Goal: Check status: Check status

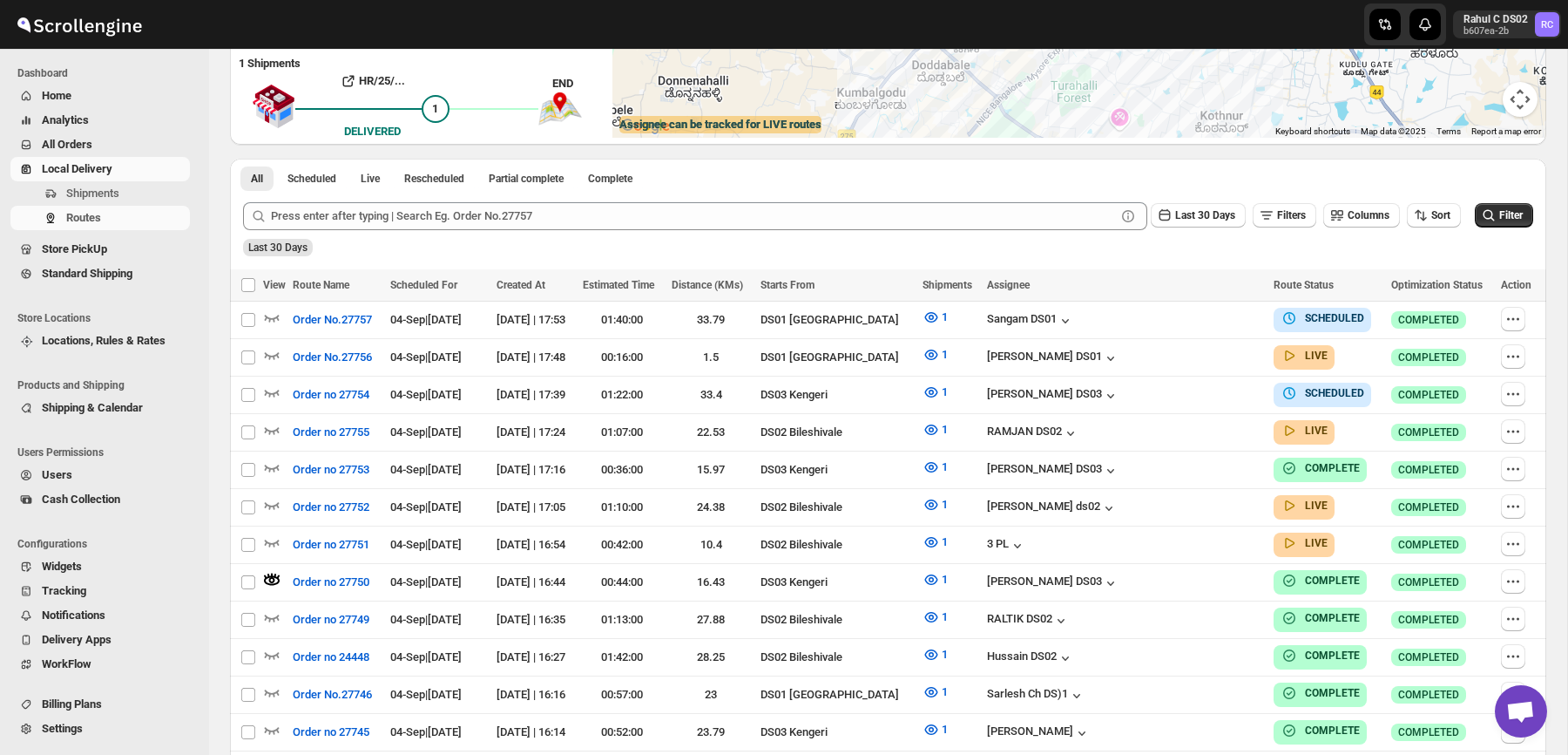
scroll to position [332, 0]
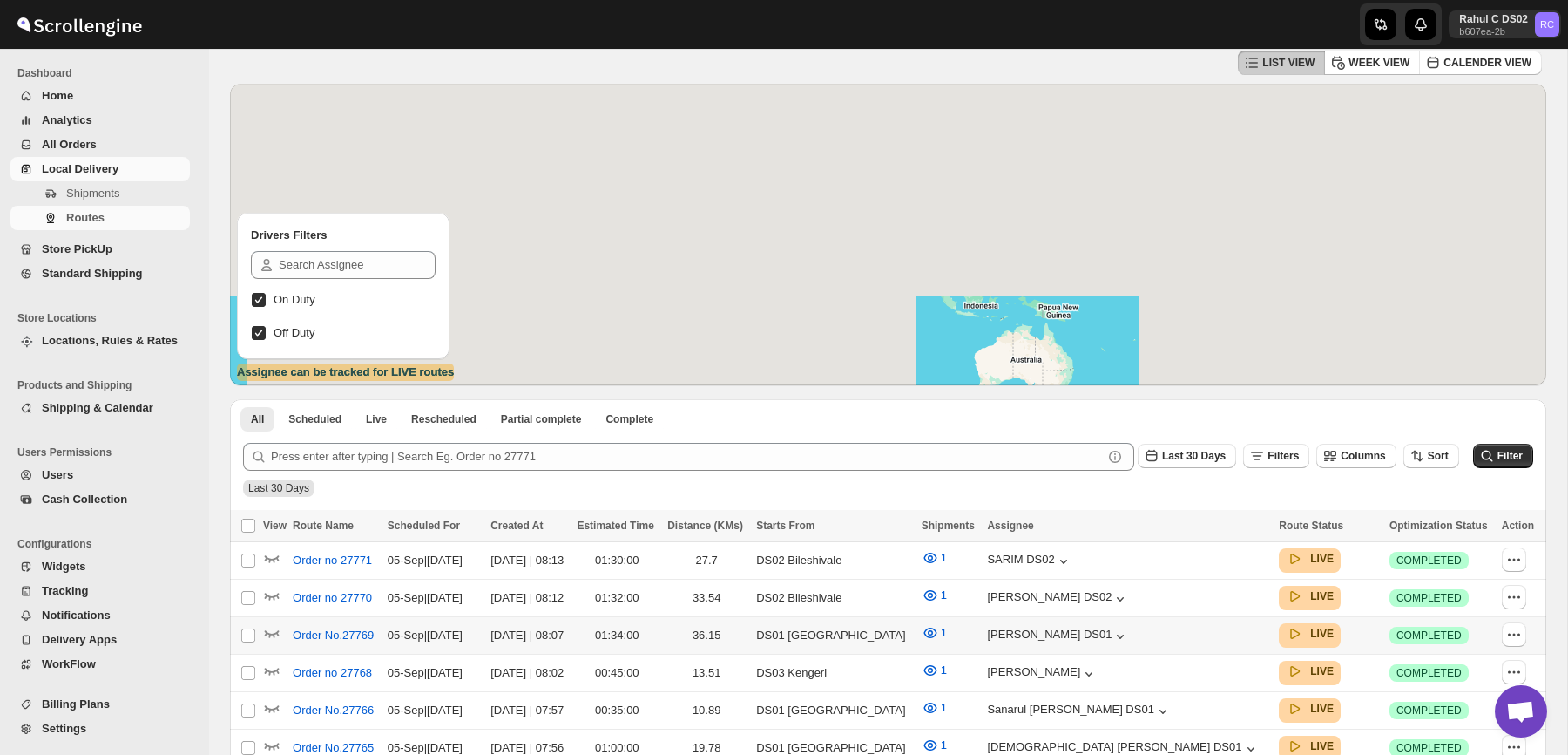
scroll to position [161, 0]
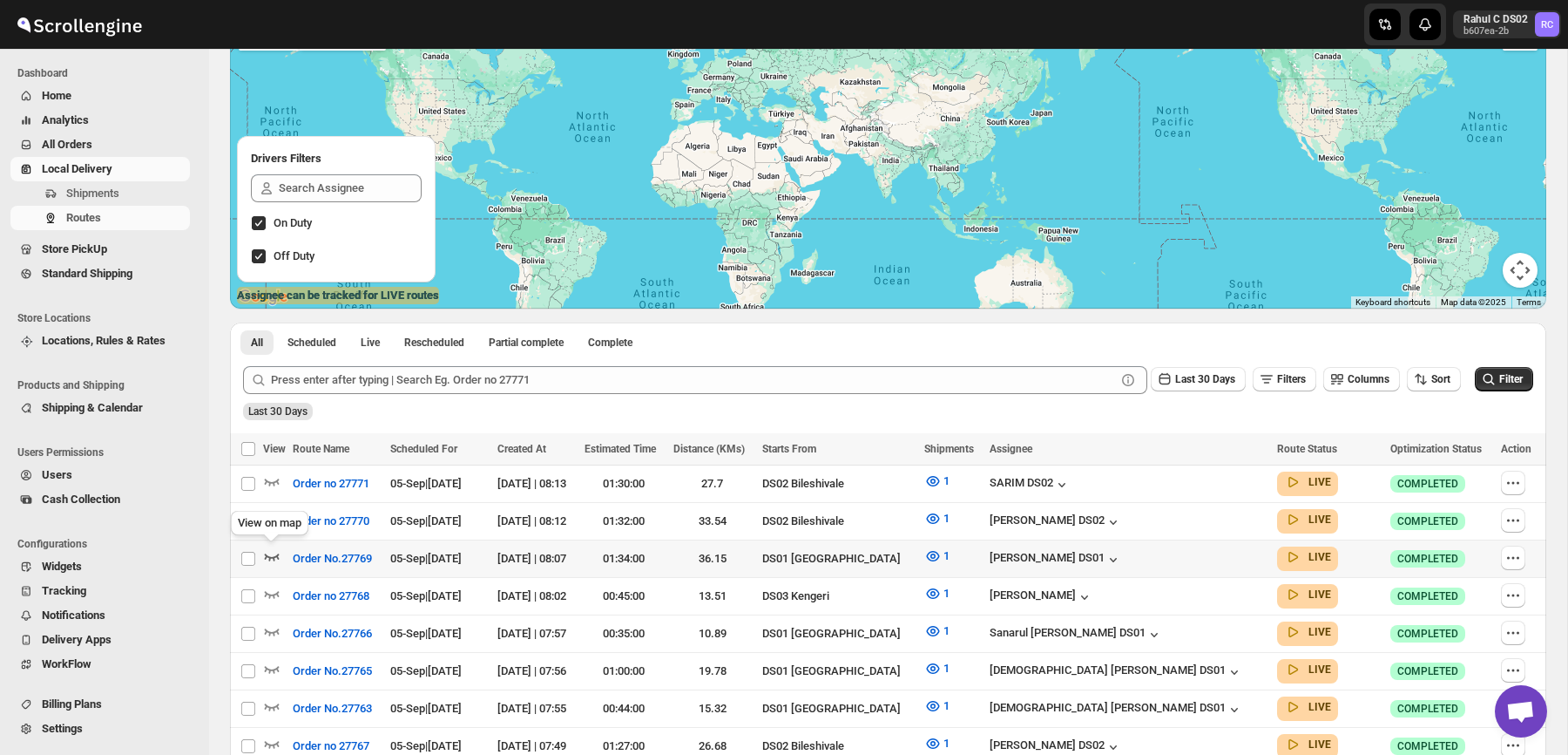
click at [272, 561] on icon "button" at bounding box center [271, 555] width 18 height 18
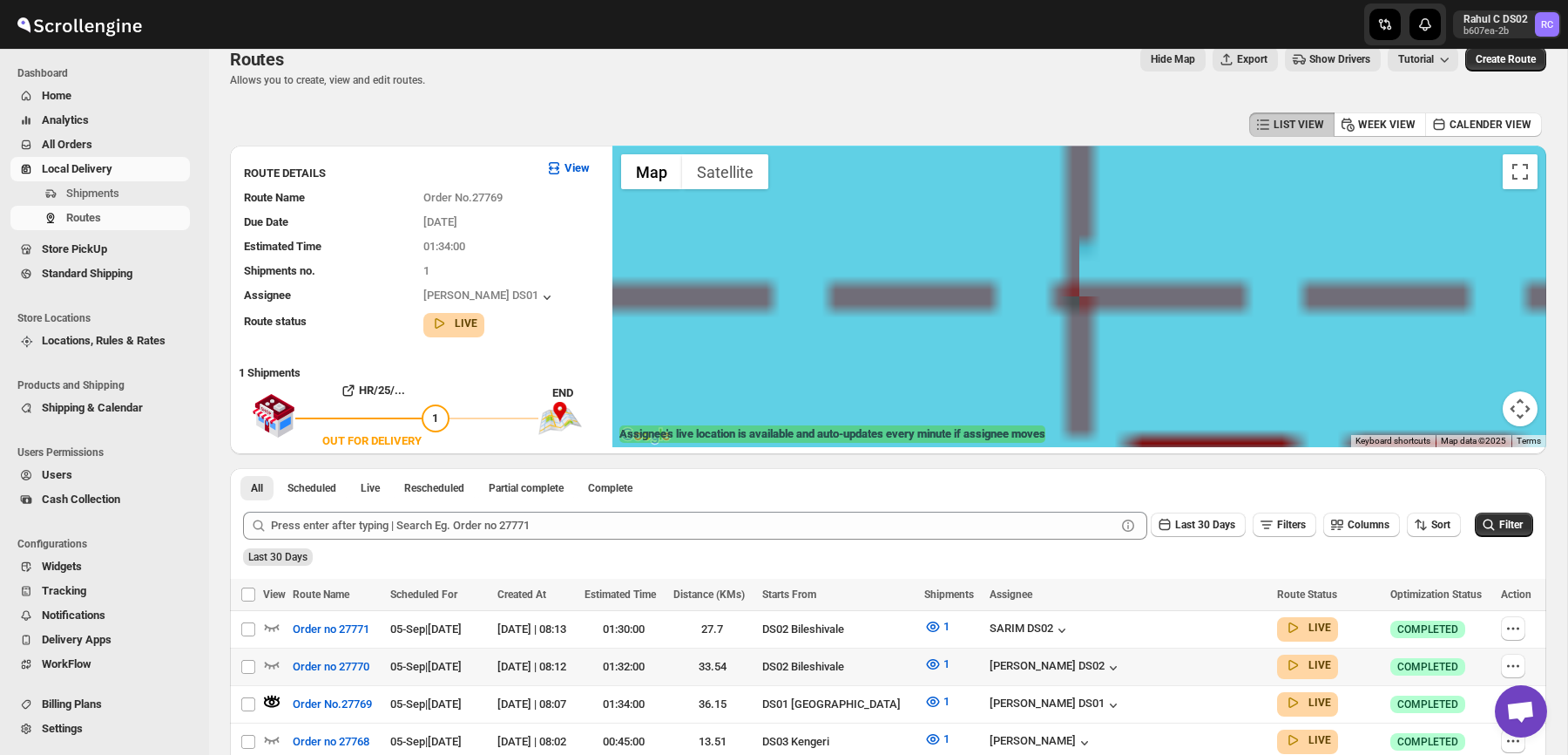
scroll to position [16, 0]
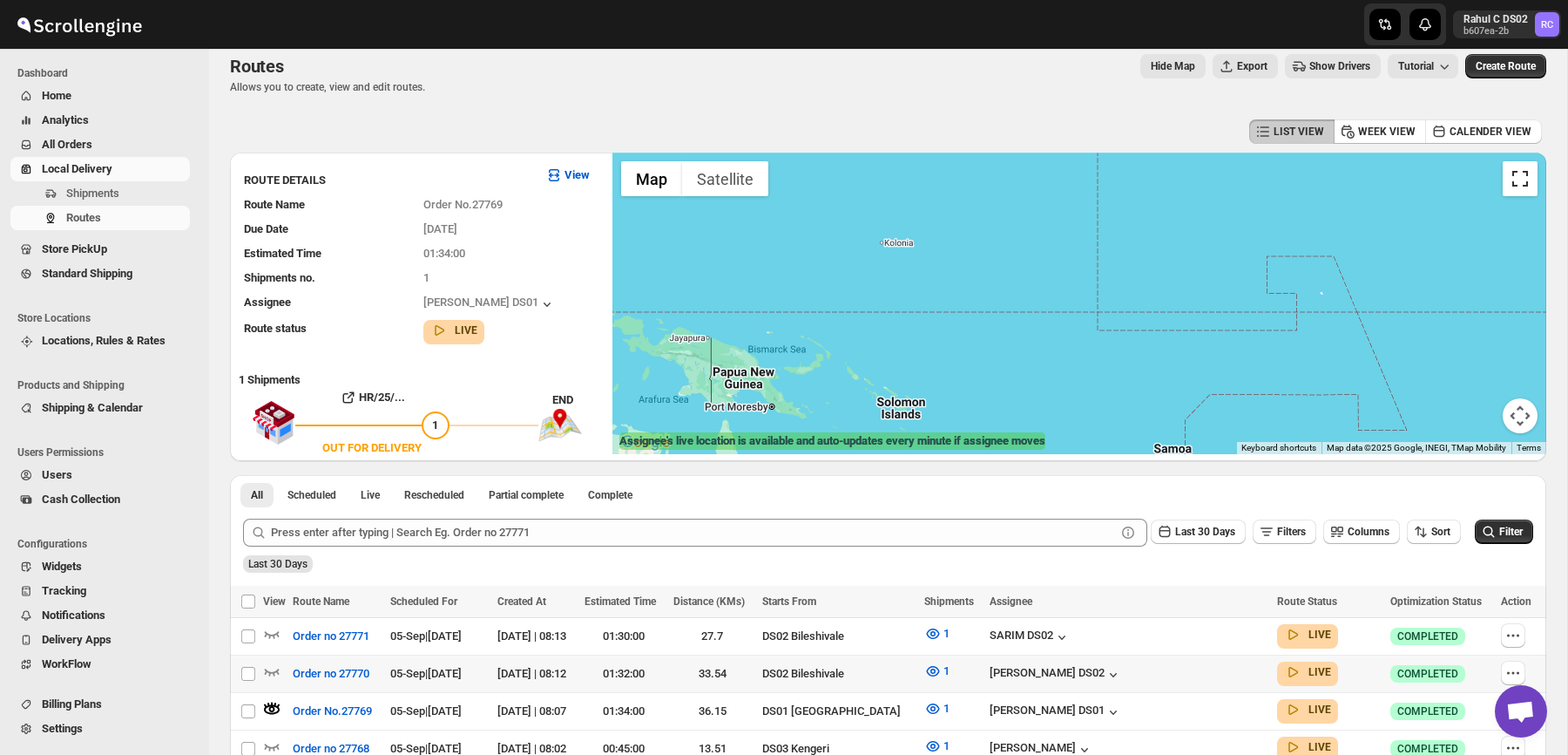
click at [1531, 177] on button "Toggle fullscreen view" at bounding box center [1519, 178] width 35 height 35
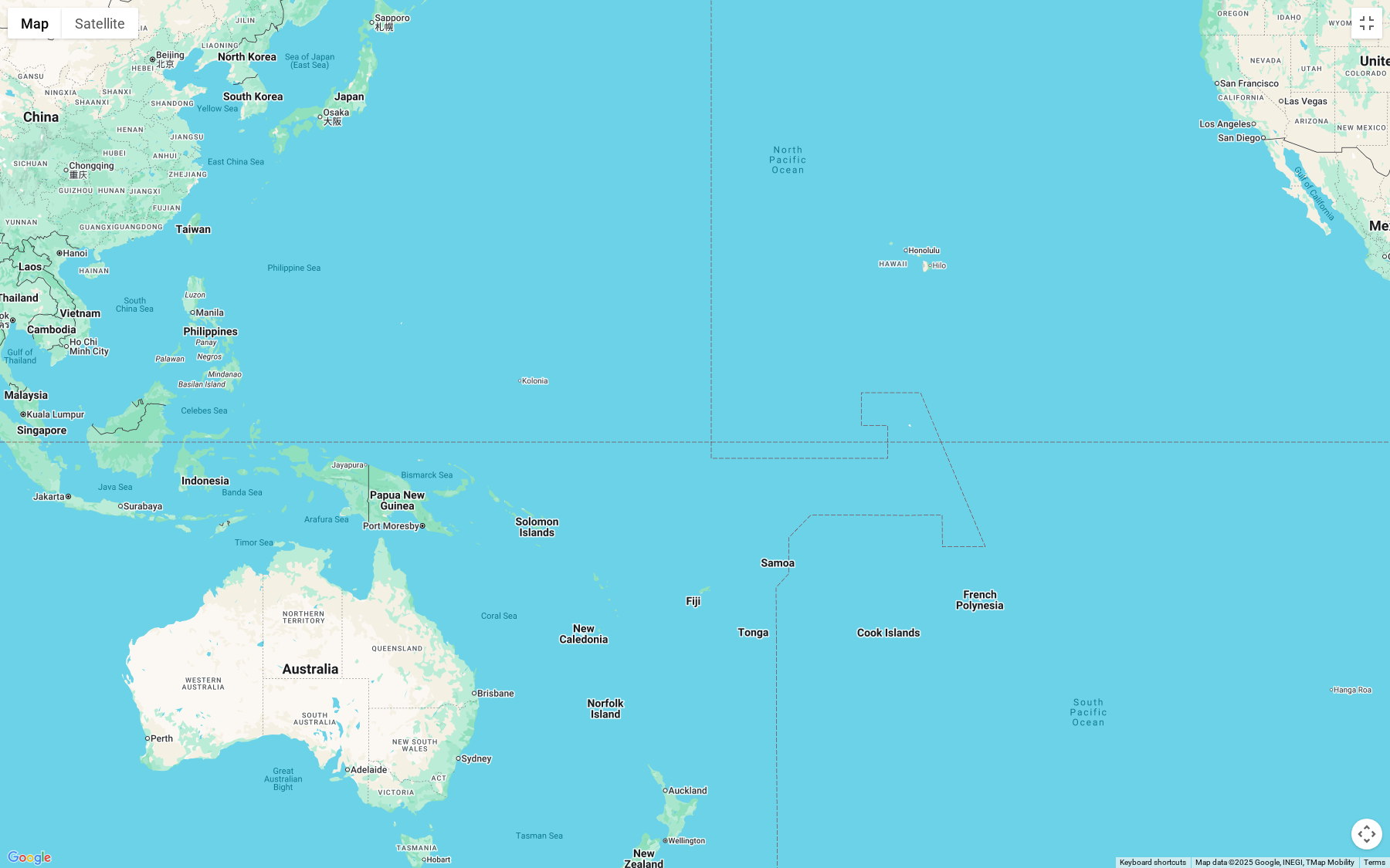
click at [1248, 237] on div at bounding box center [695, 434] width 1390 height 868
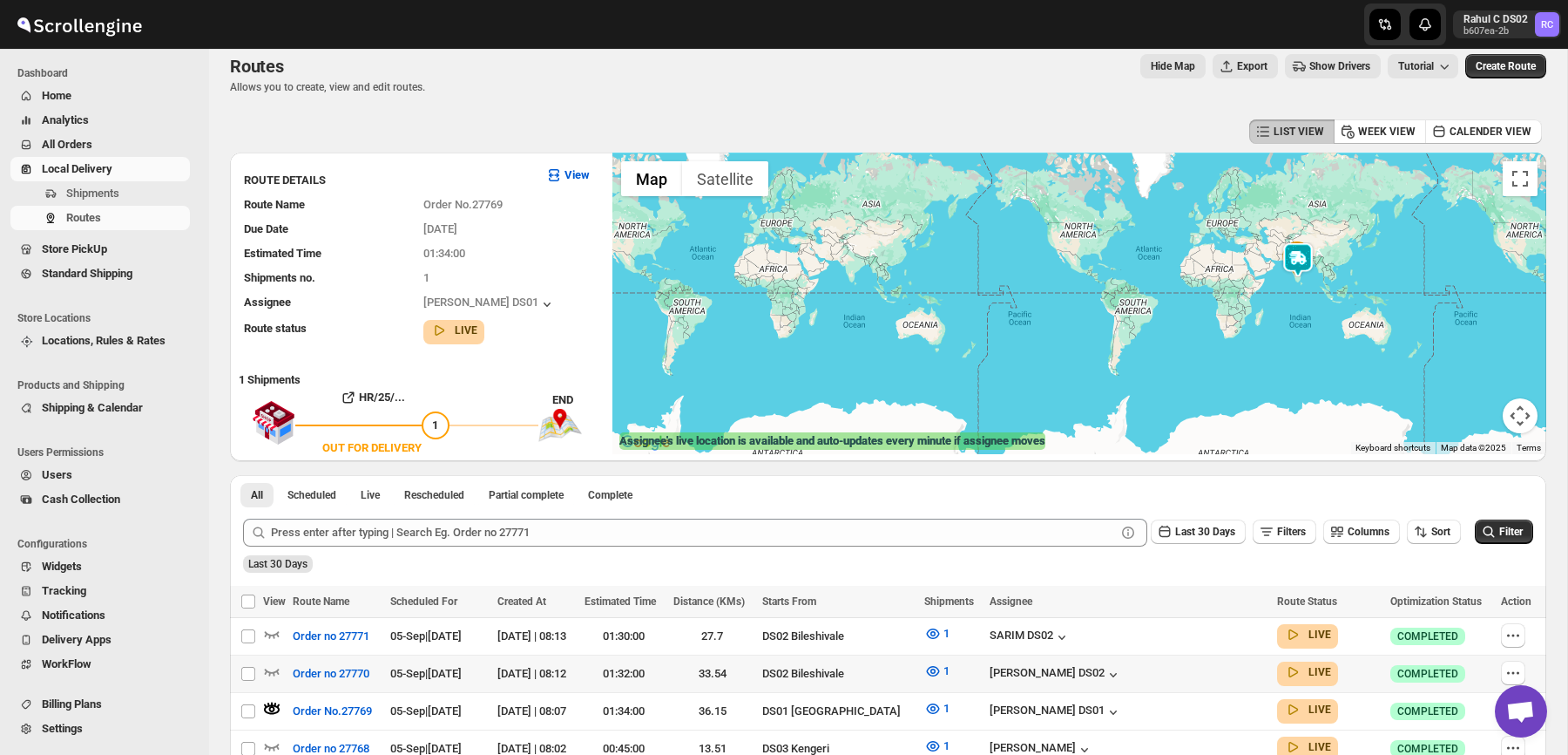
drag, startPoint x: 1081, startPoint y: 341, endPoint x: 1126, endPoint y: 322, distance: 48.8
click at [1126, 322] on div at bounding box center [1078, 302] width 934 height 301
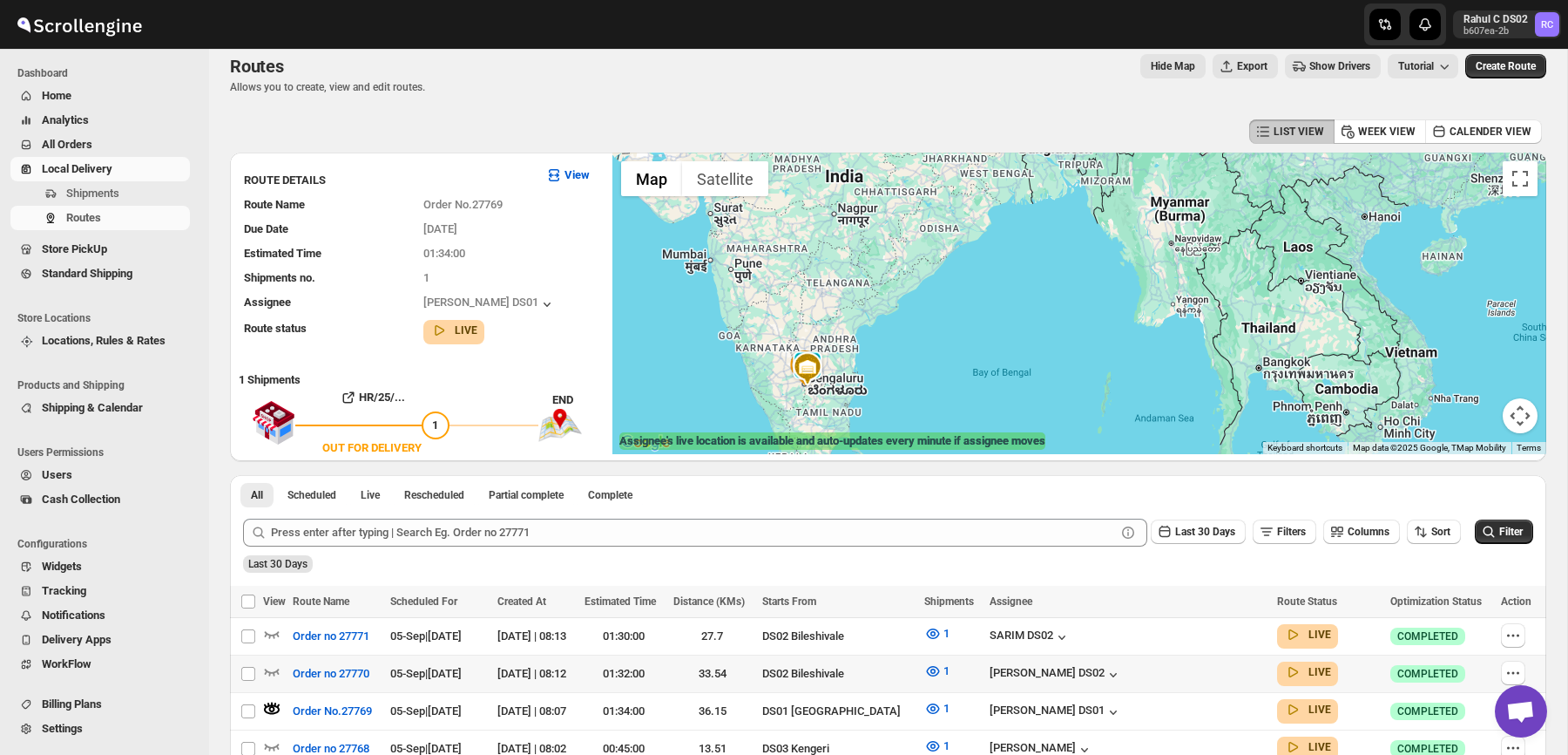
drag, startPoint x: 918, startPoint y: 361, endPoint x: 955, endPoint y: 306, distance: 66.3
click at [955, 306] on div at bounding box center [1078, 302] width 934 height 301
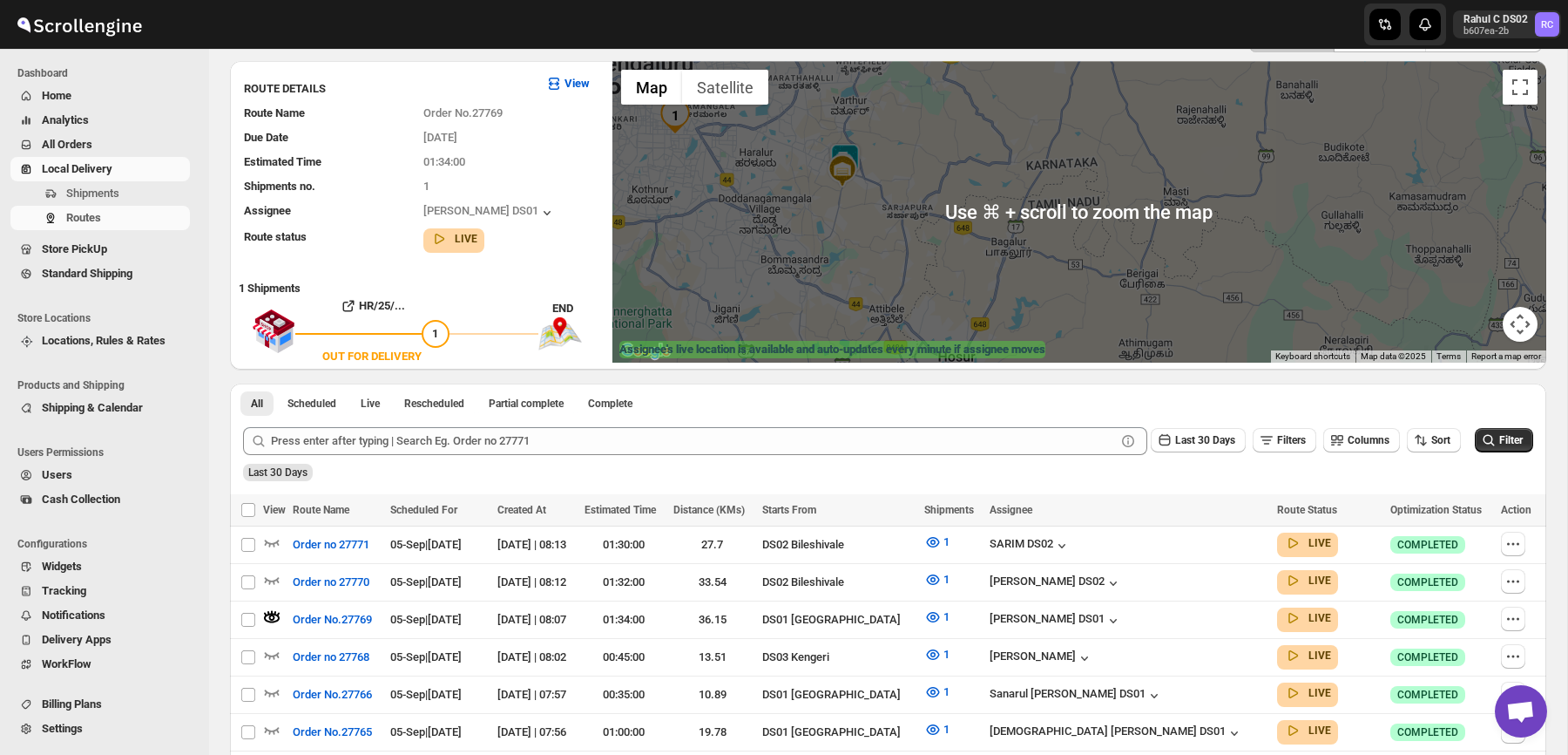
scroll to position [0, 0]
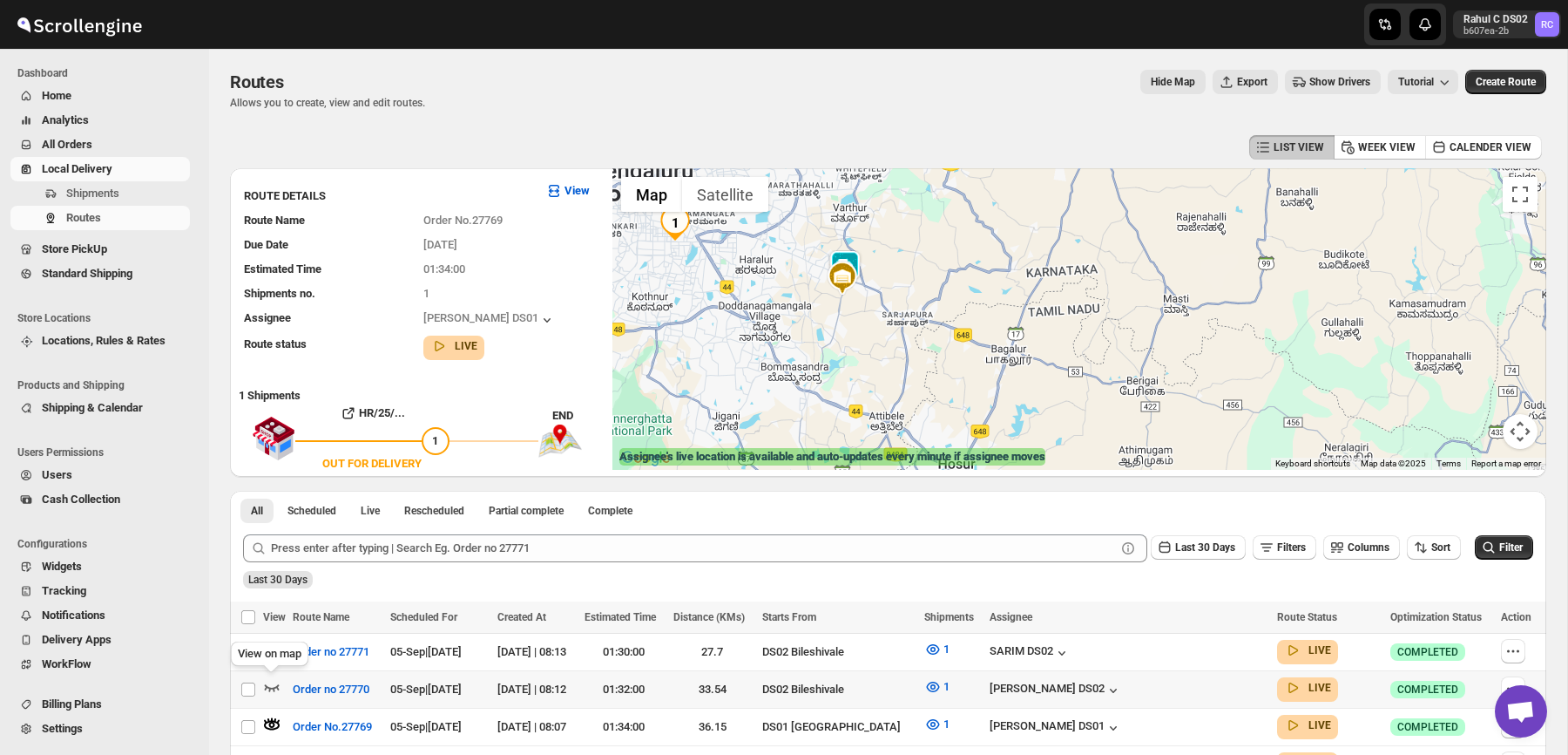
click at [278, 680] on icon "button" at bounding box center [271, 686] width 18 height 18
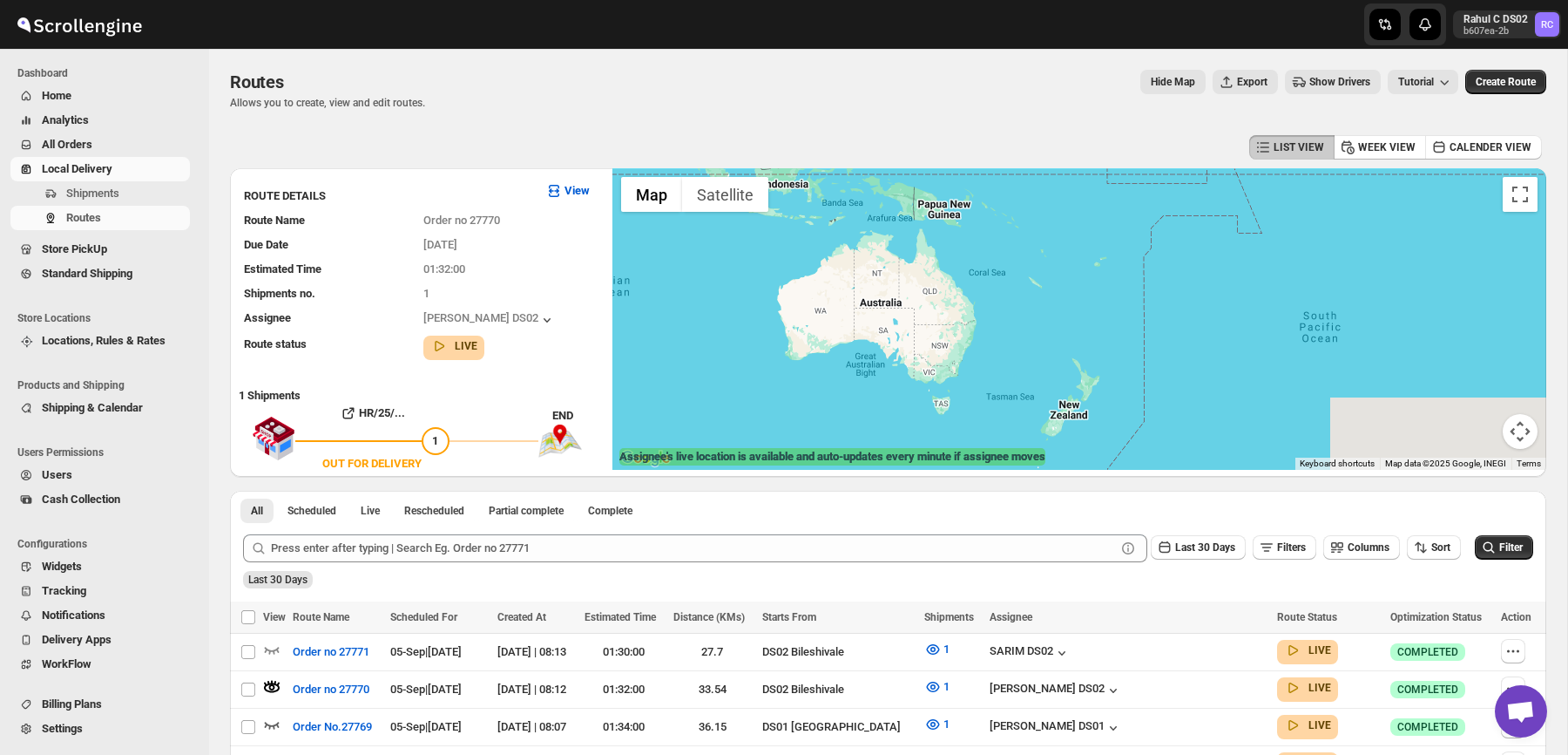
drag, startPoint x: 1009, startPoint y: 357, endPoint x: 1102, endPoint y: 160, distance: 217.8
click at [1107, 174] on div at bounding box center [1078, 318] width 934 height 301
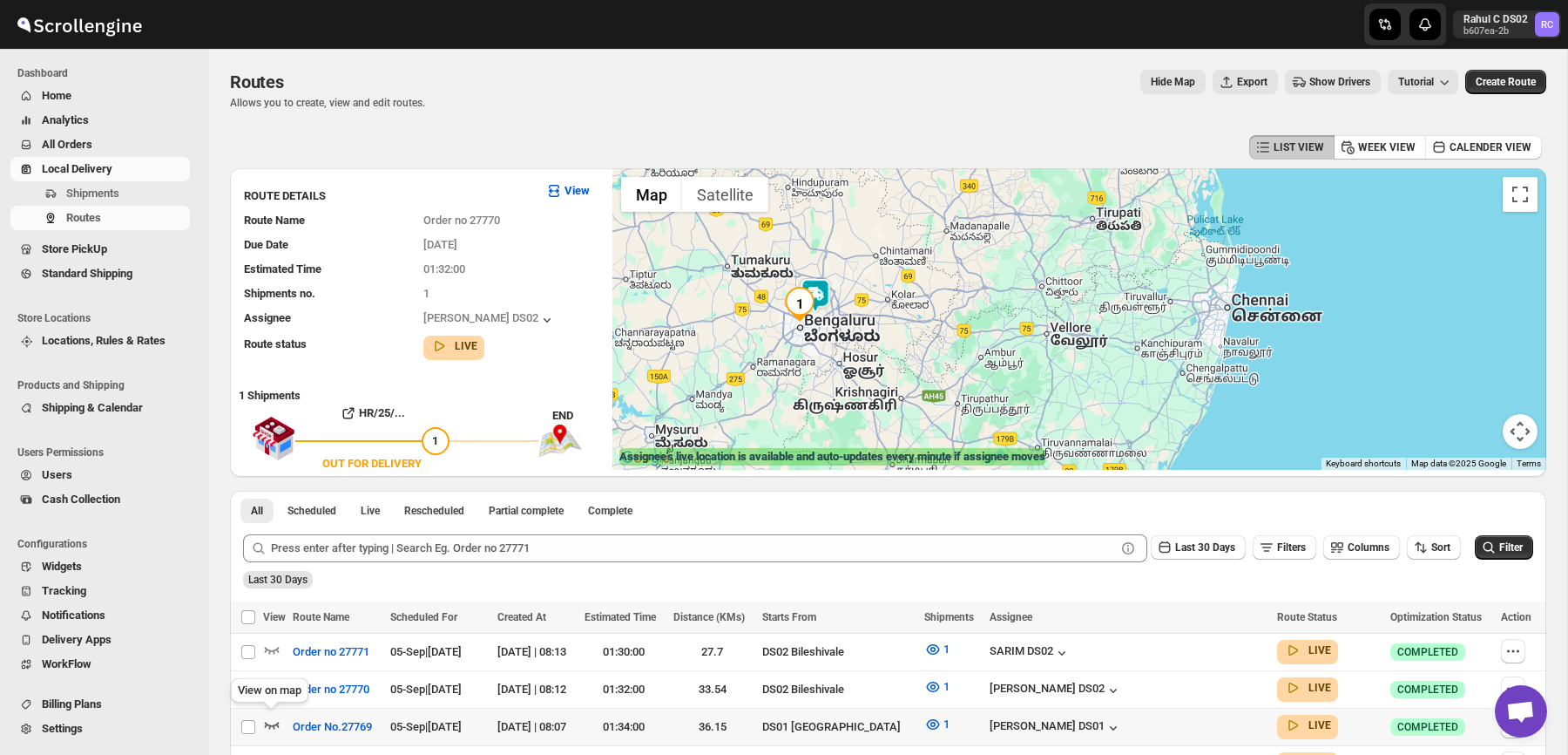
click at [272, 721] on icon "button" at bounding box center [272, 724] width 15 height 7
